Goal: Task Accomplishment & Management: Use online tool/utility

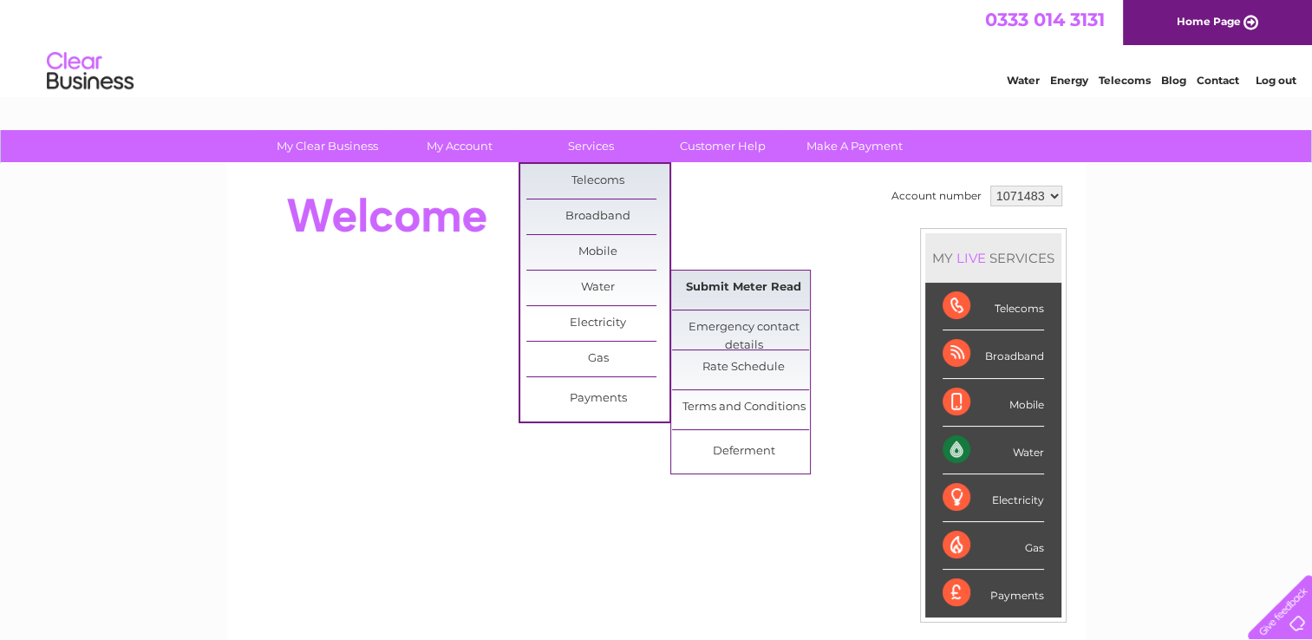
click at [716, 287] on link "Submit Meter Read" at bounding box center [743, 288] width 143 height 35
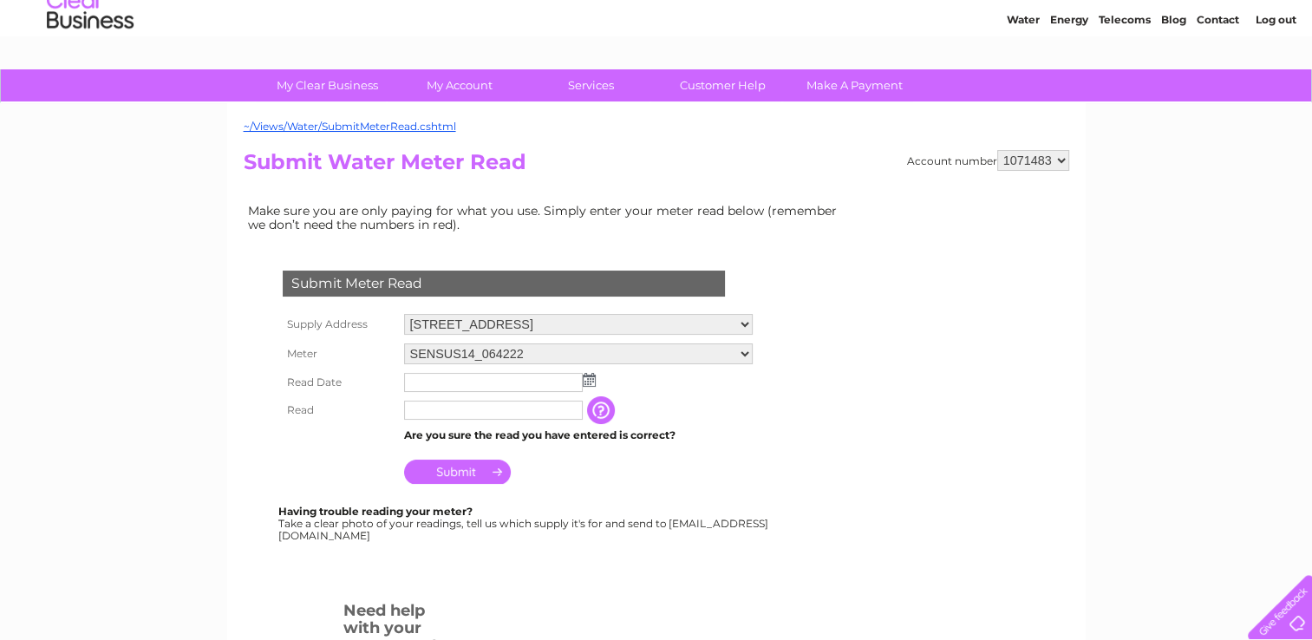
scroll to position [87, 0]
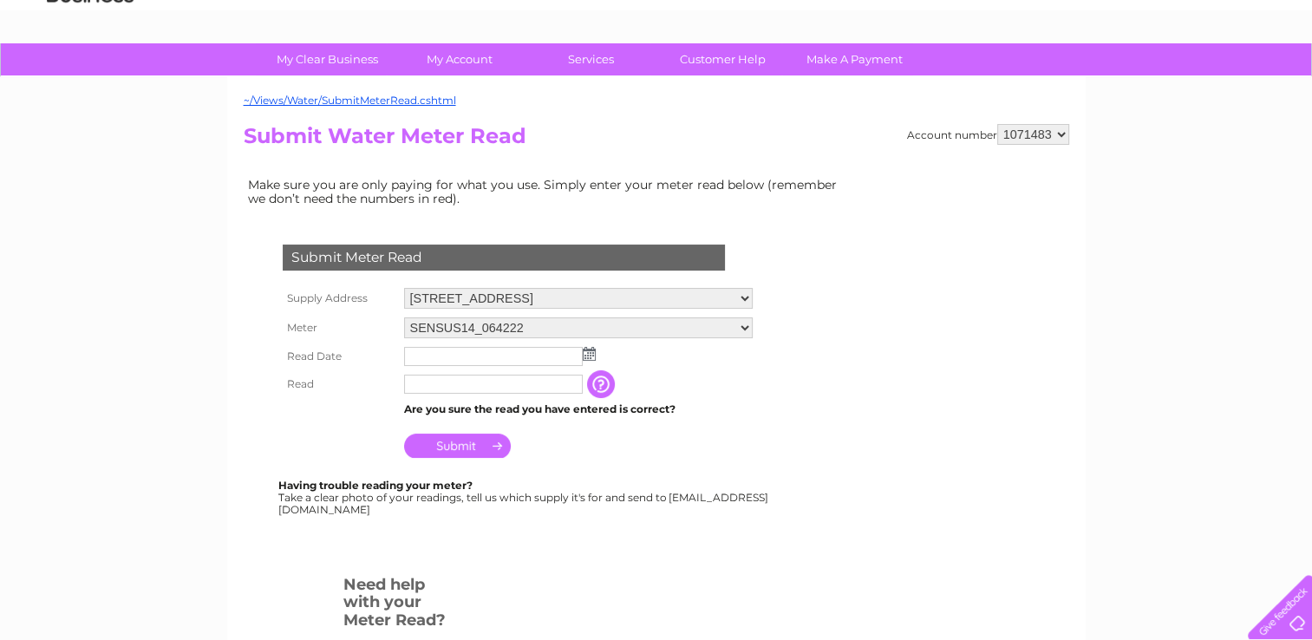
click at [584, 356] on img at bounding box center [589, 354] width 13 height 14
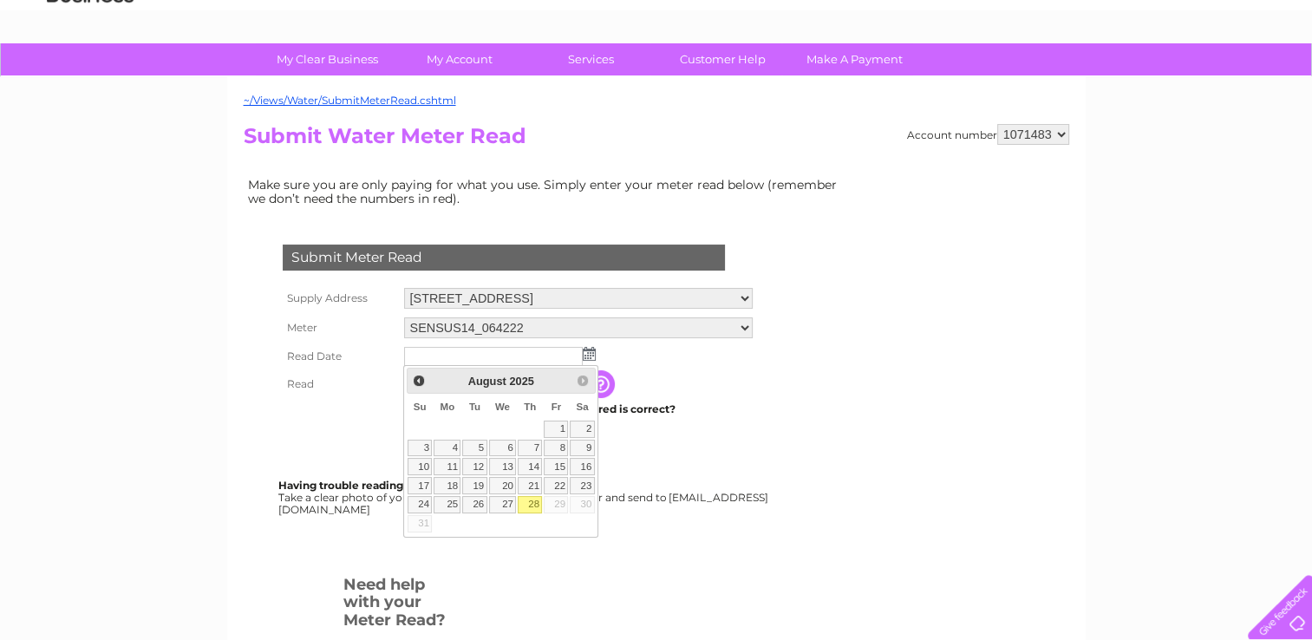
click at [525, 498] on link "28" at bounding box center [530, 504] width 24 height 17
type input "[DATE]"
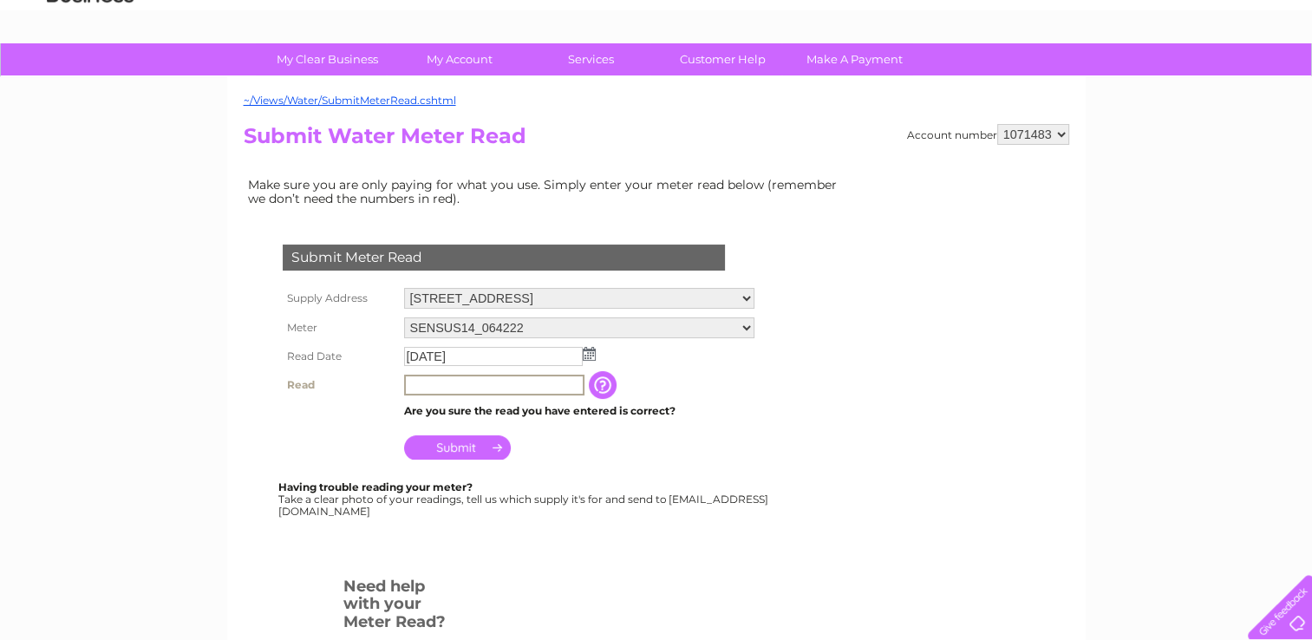
click at [461, 375] on input "text" at bounding box center [494, 385] width 180 height 21
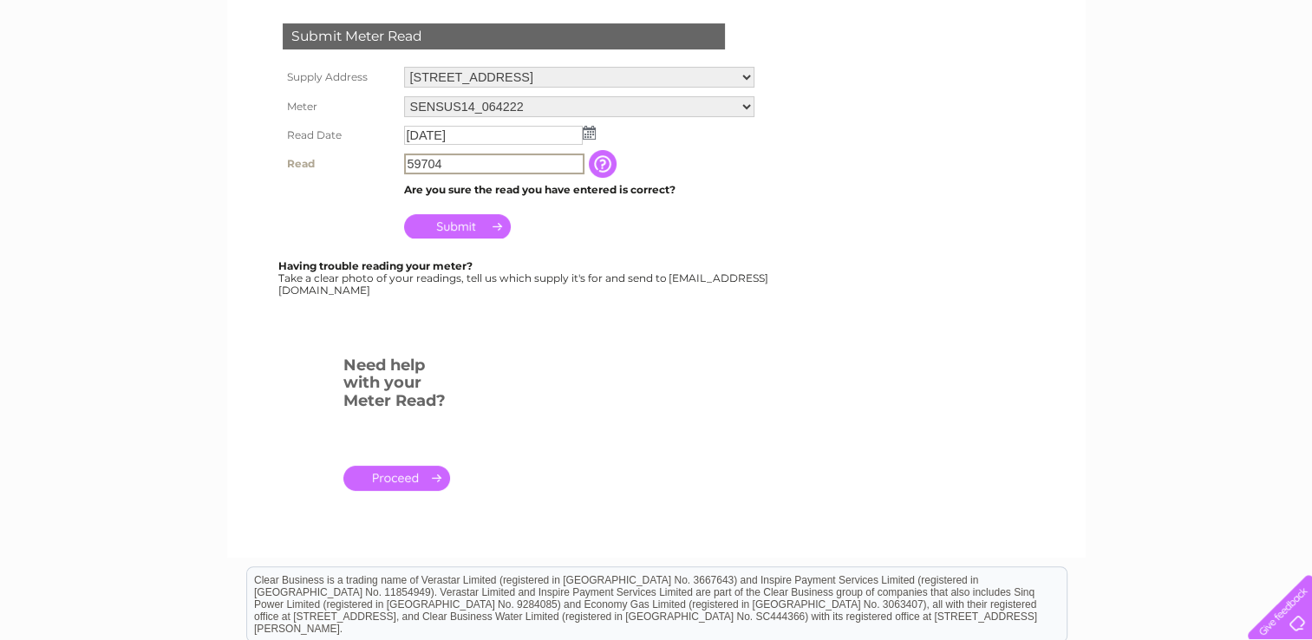
scroll to position [186, 0]
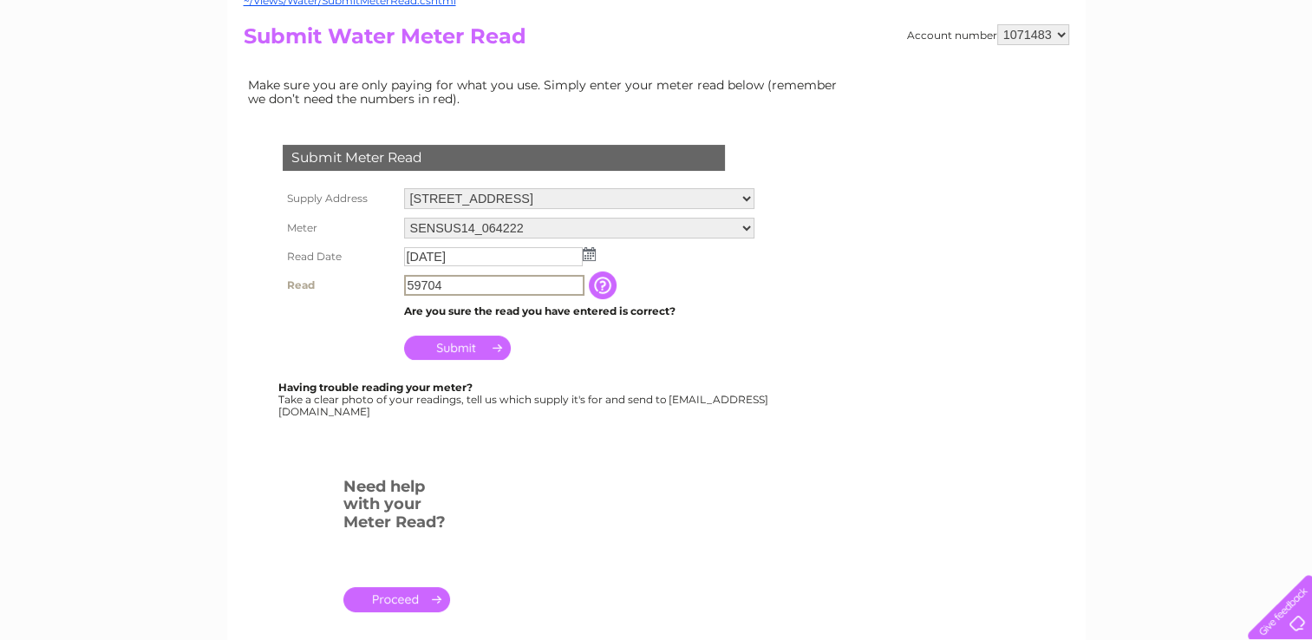
click at [617, 283] on input "button" at bounding box center [604, 285] width 31 height 28
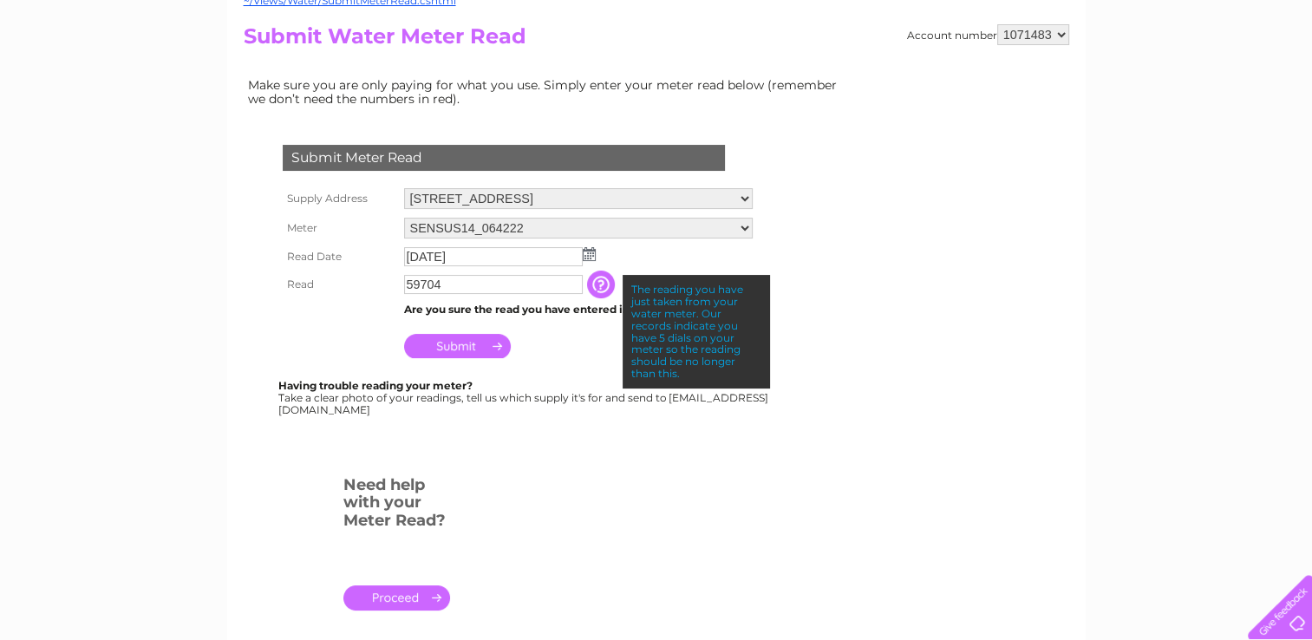
click at [617, 283] on input "button" at bounding box center [602, 285] width 31 height 28
click at [213, 305] on div "My Clear Business Login Details My Details My Preferences Link Account My Accou…" at bounding box center [656, 459] width 1312 height 1030
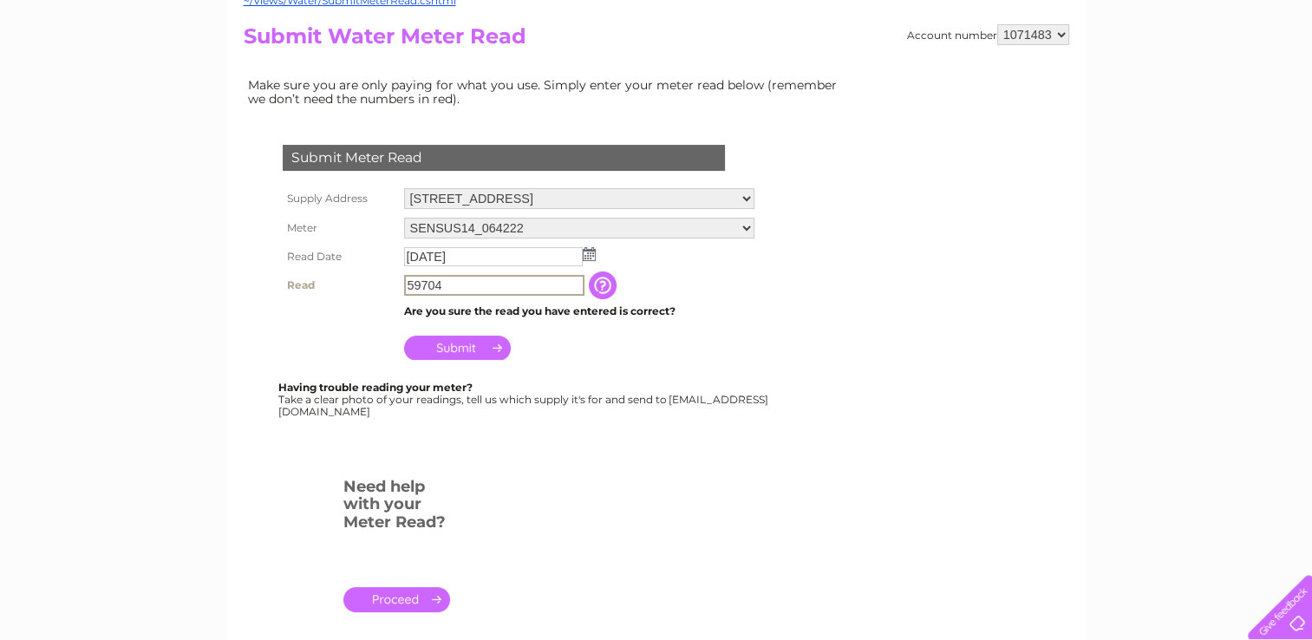
drag, startPoint x: 463, startPoint y: 282, endPoint x: 369, endPoint y: 279, distance: 94.6
click at [370, 280] on tr "Read 59704 The reading you have just taken from your water meter. Our records i…" at bounding box center [518, 285] width 480 height 29
type input "00597"
click at [447, 344] on input "Submit" at bounding box center [457, 346] width 107 height 24
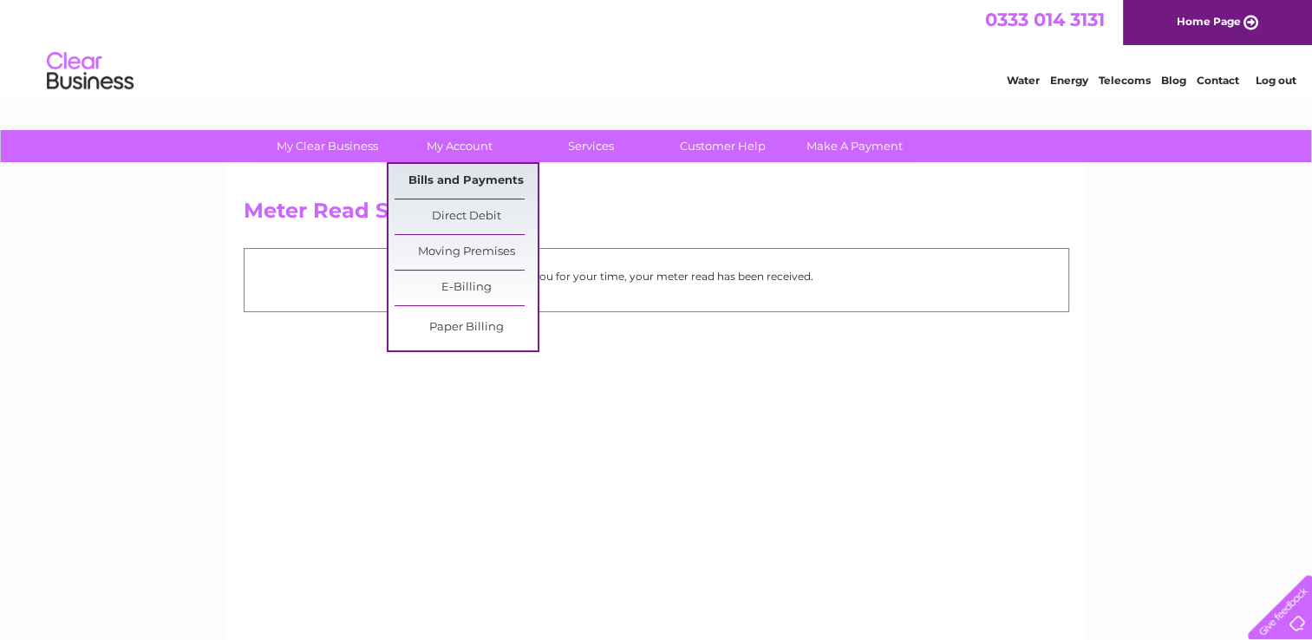
click at [448, 189] on link "Bills and Payments" at bounding box center [466, 181] width 143 height 35
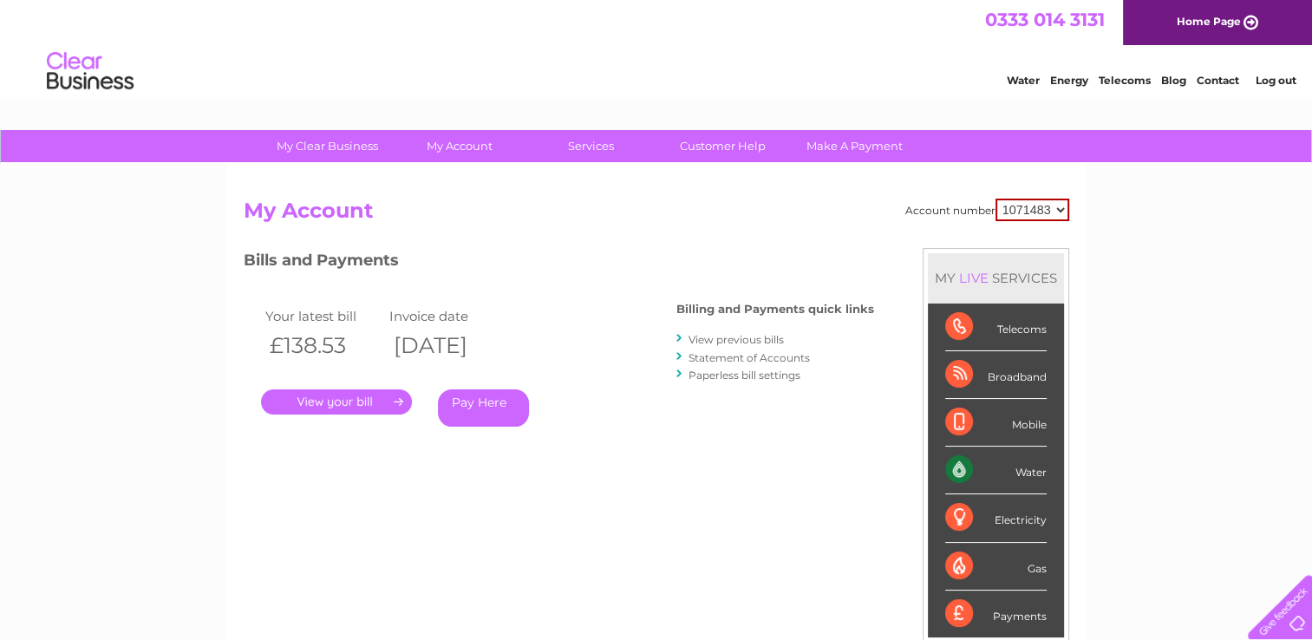
click at [1223, 19] on link "Home Page" at bounding box center [1217, 22] width 189 height 45
